Goal: Information Seeking & Learning: Understand process/instructions

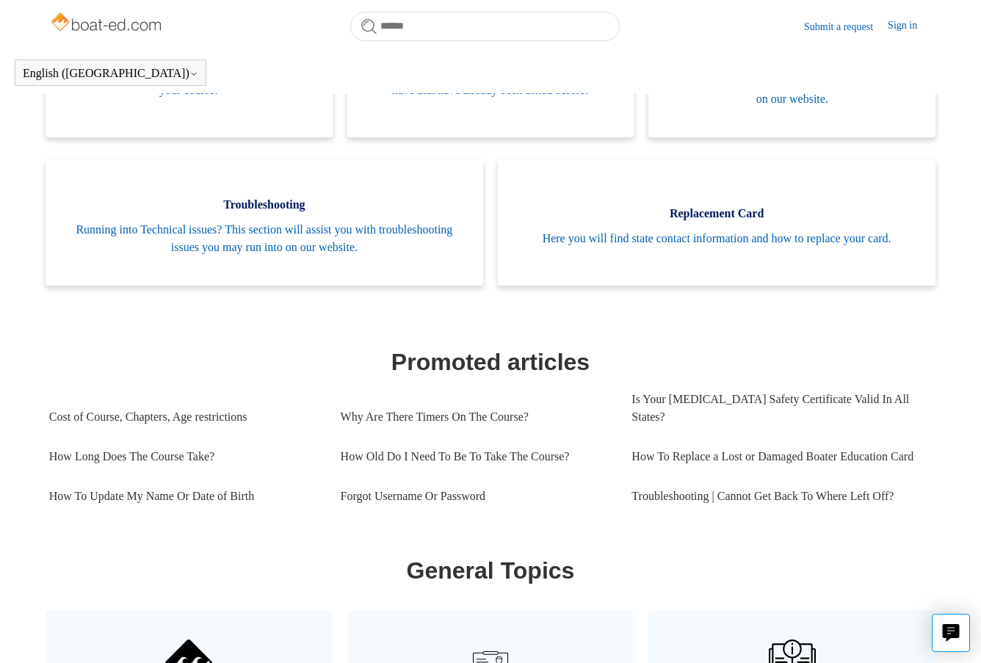
scroll to position [399, 0]
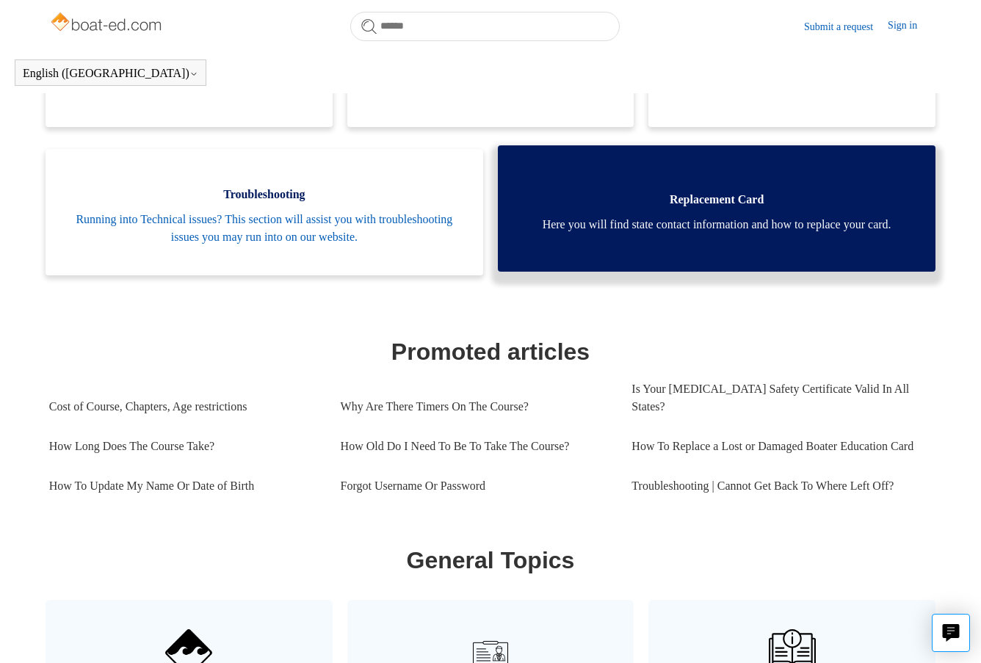
click at [614, 253] on link "Replacement Card Here you will find state contact information and how to replac…" at bounding box center [716, 208] width 437 height 126
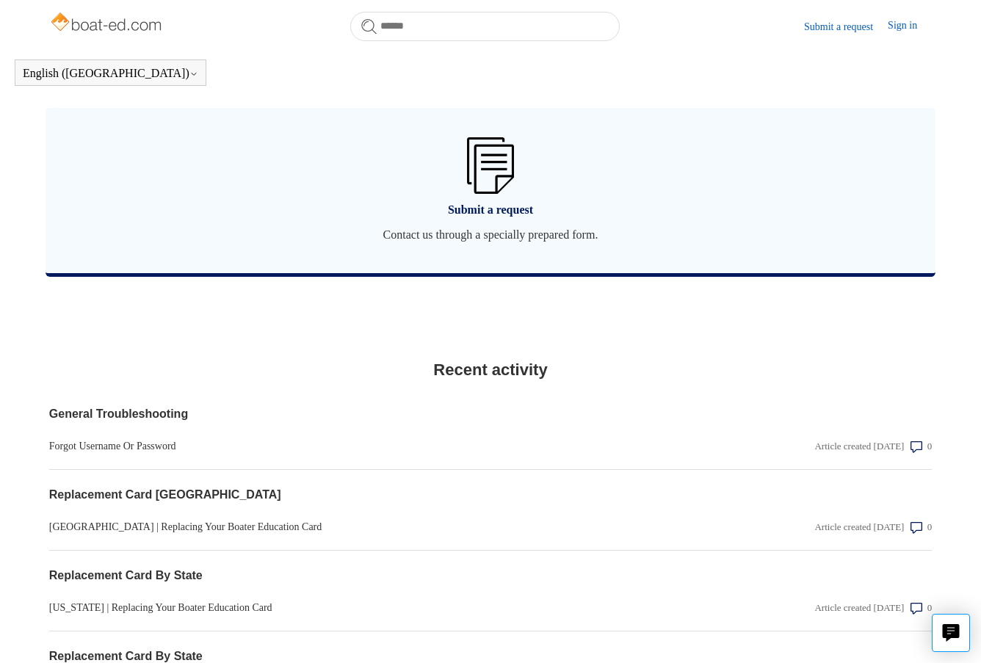
scroll to position [1133, 0]
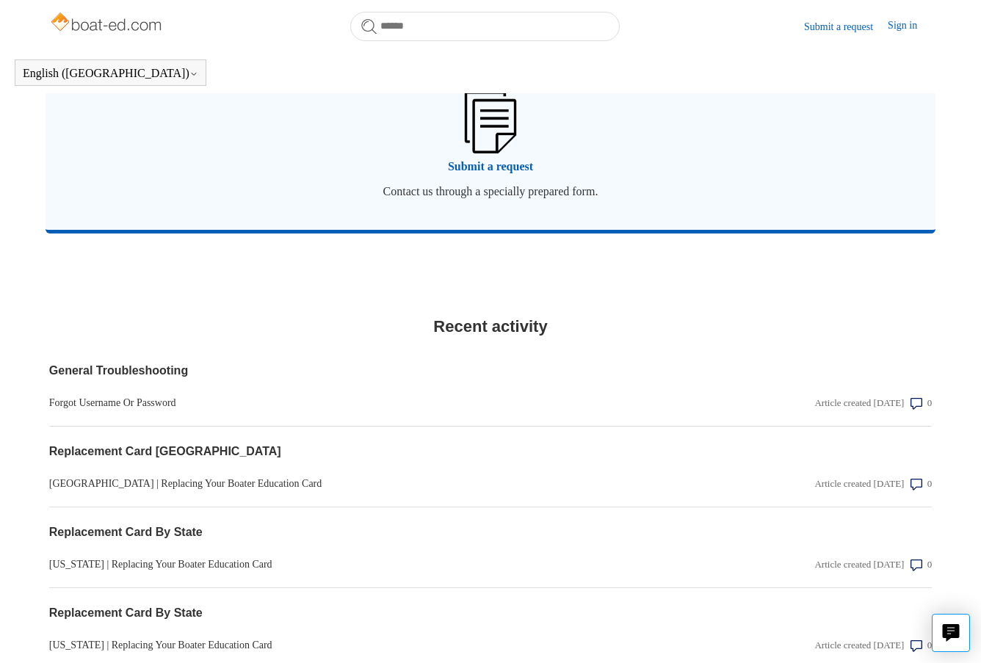
click at [575, 181] on link "Submit a request Contact us through a specially prepared form." at bounding box center [491, 147] width 890 height 165
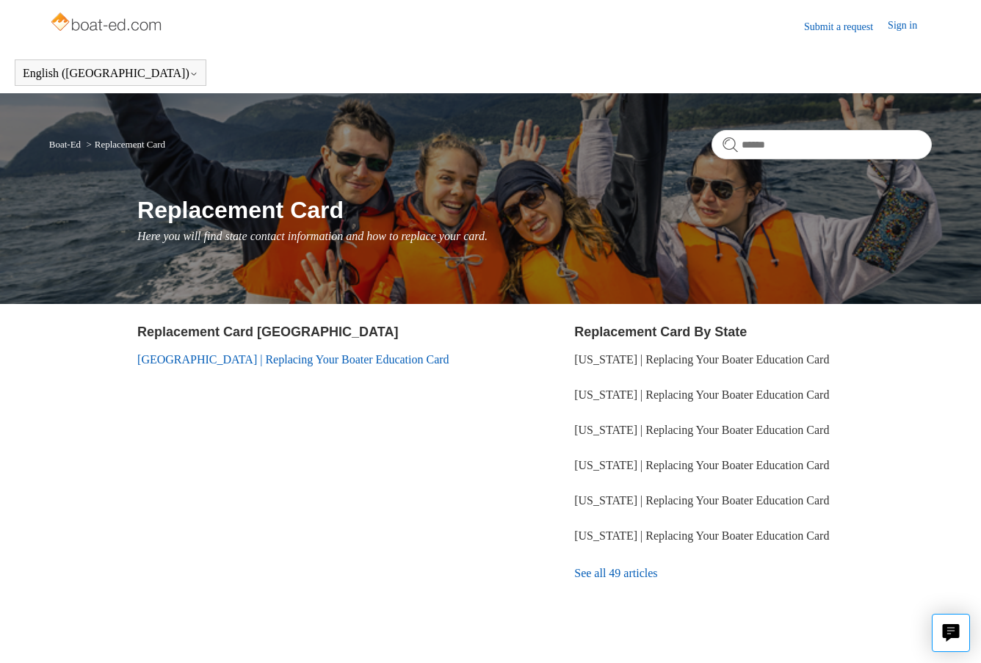
click at [255, 363] on link "[GEOGRAPHIC_DATA] | Replacing Your Boater Education Card" at bounding box center [293, 359] width 312 height 12
click at [625, 560] on link "See all 49 articles" at bounding box center [752, 573] width 357 height 40
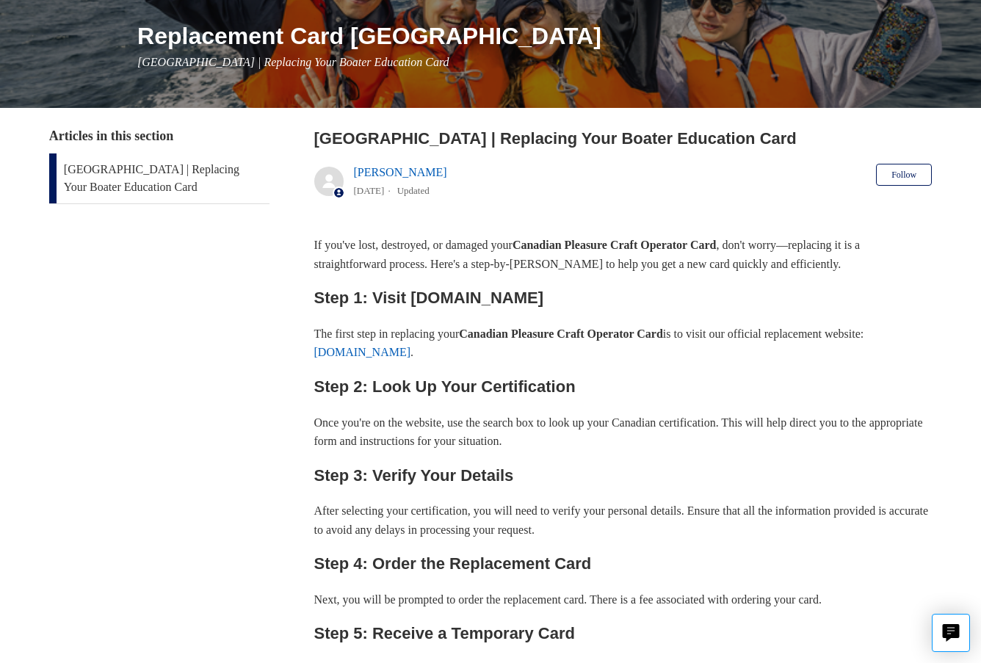
scroll to position [220, 0]
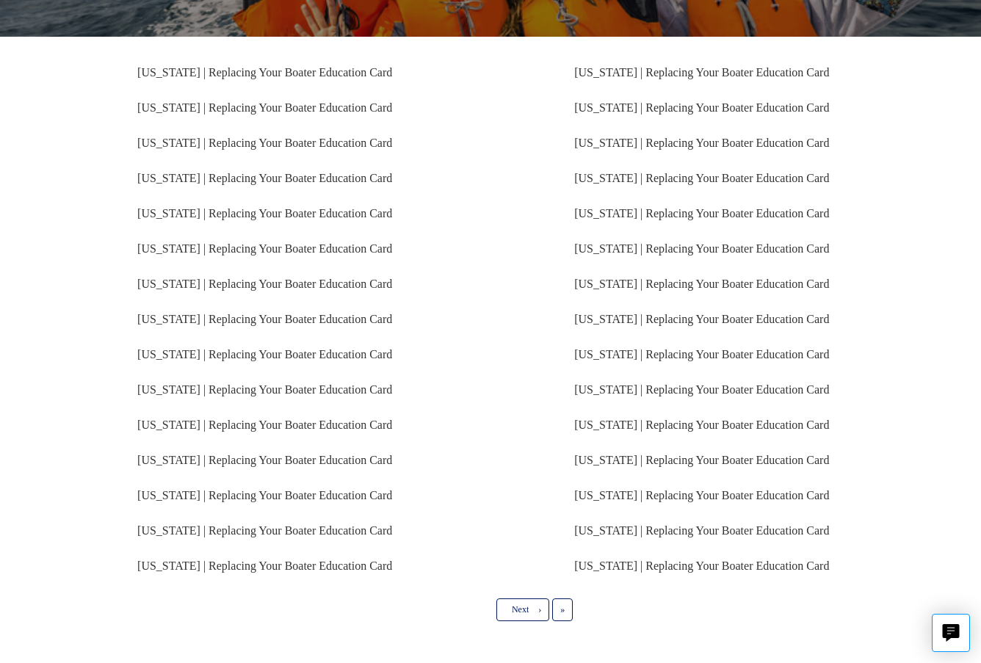
scroll to position [293, 0]
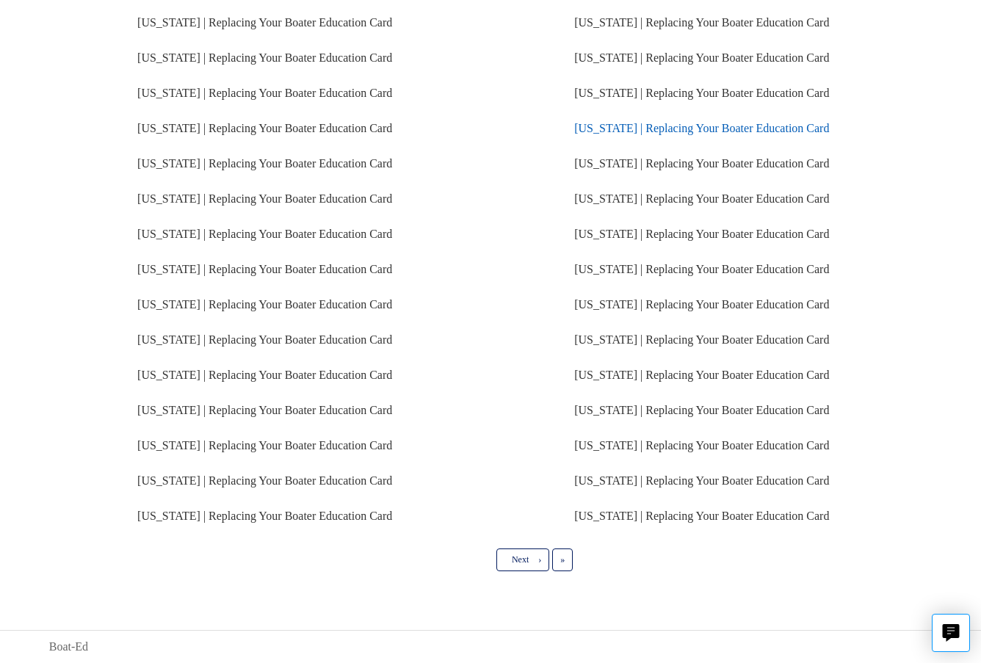
click at [675, 128] on link "[US_STATE] | Replacing Your Boater Education Card" at bounding box center [701, 128] width 255 height 12
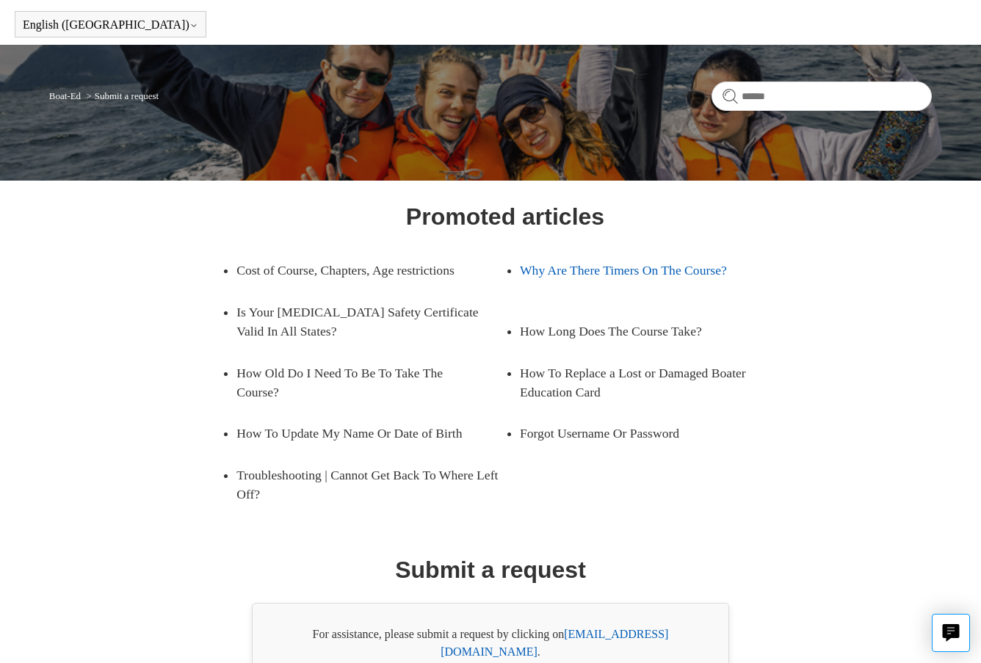
scroll to position [128, 0]
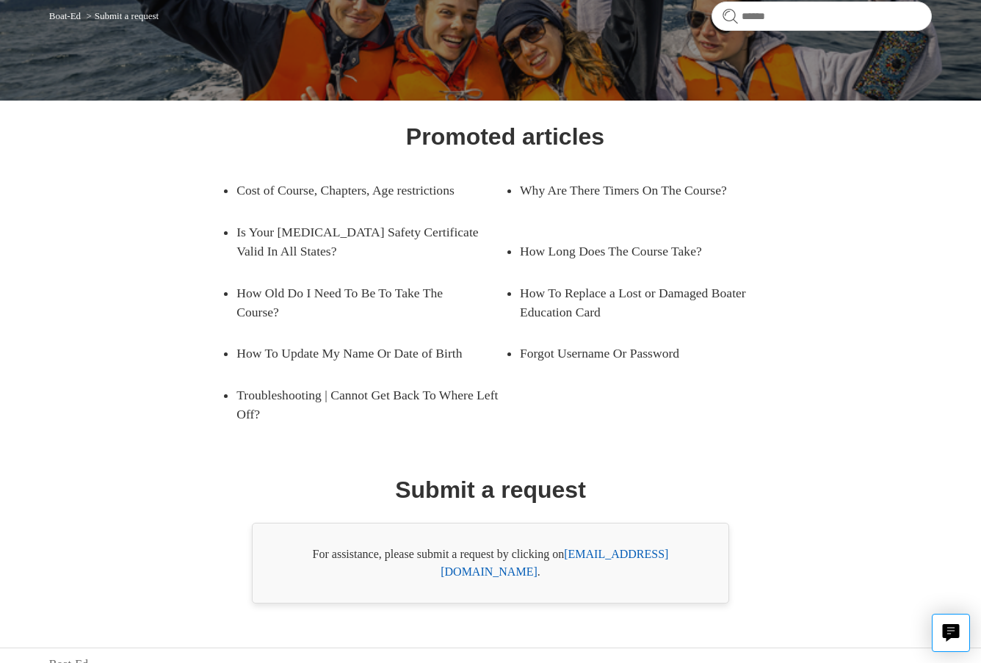
click at [614, 557] on link "[EMAIL_ADDRESS][DOMAIN_NAME]" at bounding box center [554, 563] width 228 height 30
click at [841, 502] on div "Promoted articles Cost of Course, Chapters, Age restrictions Why Are There Time…" at bounding box center [490, 361] width 794 height 484
